Goal: Transaction & Acquisition: Purchase product/service

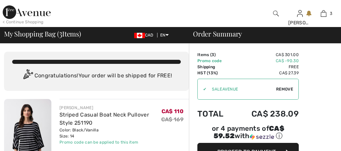
scroll to position [291, 0]
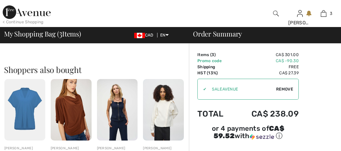
click at [22, 112] on img at bounding box center [24, 109] width 41 height 61
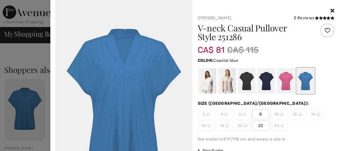
scroll to position [0, 0]
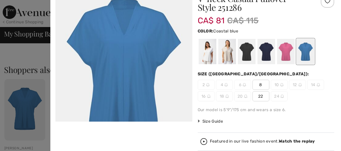
scroll to position [26, 0]
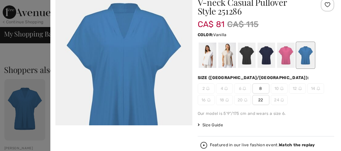
click at [209, 64] on div at bounding box center [207, 55] width 18 height 25
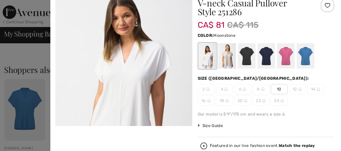
scroll to position [22, 0]
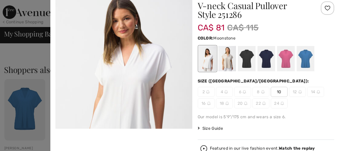
click at [227, 65] on div at bounding box center [227, 58] width 18 height 25
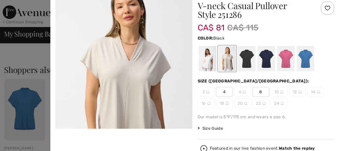
click at [248, 63] on div at bounding box center [247, 58] width 18 height 25
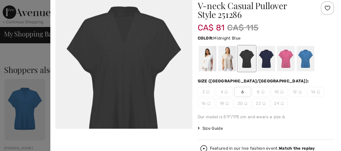
click at [267, 64] on div at bounding box center [266, 58] width 18 height 25
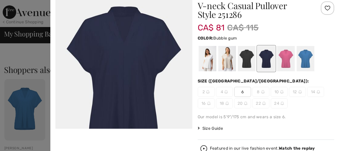
click at [287, 61] on div at bounding box center [286, 58] width 18 height 25
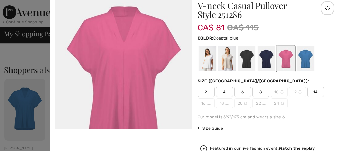
click at [304, 59] on div at bounding box center [305, 58] width 18 height 25
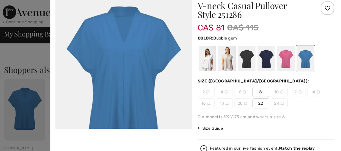
click at [284, 63] on div at bounding box center [286, 58] width 18 height 25
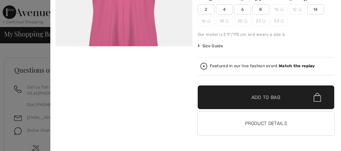
scroll to position [435, 0]
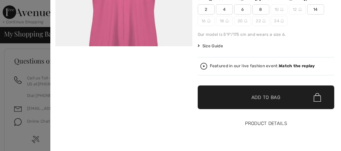
click at [272, 124] on button "Product Details" at bounding box center [266, 124] width 137 height 24
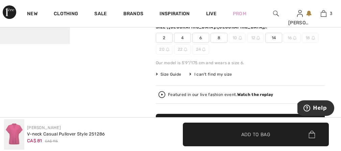
scroll to position [136, 0]
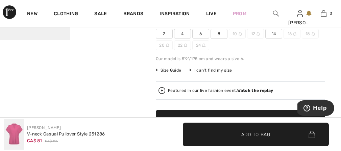
click at [272, 36] on span "14" at bounding box center [273, 34] width 17 height 10
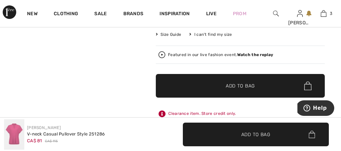
scroll to position [216, 0]
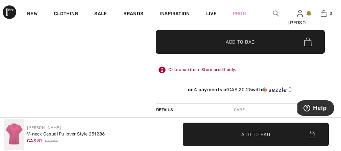
click at [240, 41] on span "Add to Bag" at bounding box center [240, 42] width 29 height 7
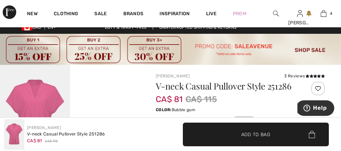
scroll to position [7, 0]
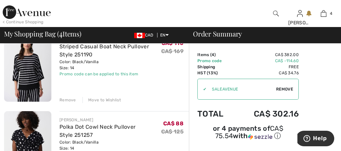
scroll to position [64, 0]
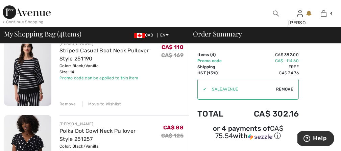
click at [66, 104] on div "Remove" at bounding box center [67, 104] width 17 height 6
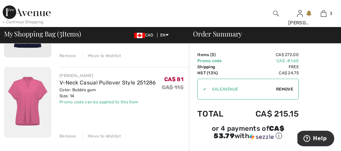
scroll to position [194, 0]
